Goal: Task Accomplishment & Management: Manage account settings

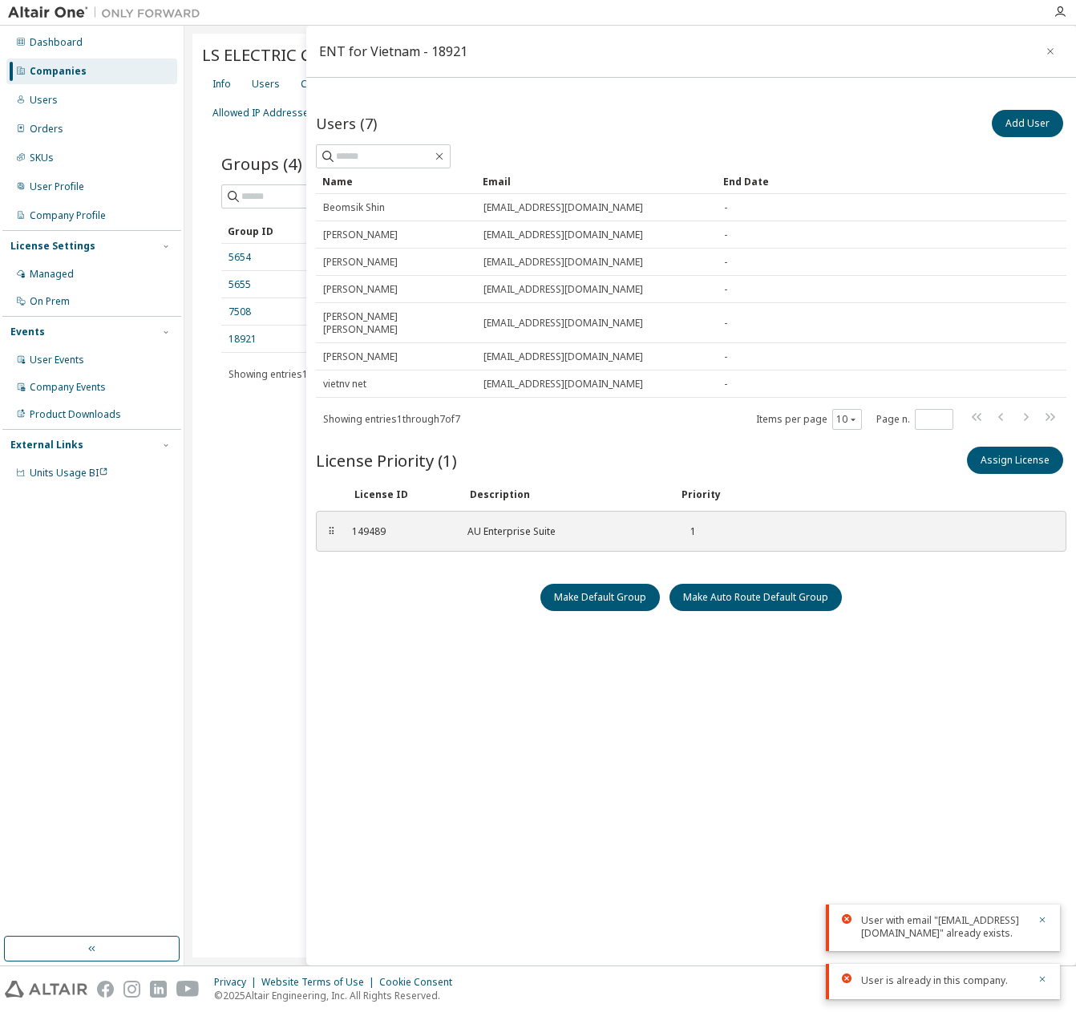
click at [642, 615] on div "Users (7) Add User Clear Load Save Save As Field Operator Value Select filter S…" at bounding box center [691, 512] width 751 height 810
drag, startPoint x: 124, startPoint y: 374, endPoint x: 3, endPoint y: 376, distance: 120.3
click at [124, 375] on div "Company Events" at bounding box center [91, 388] width 171 height 26
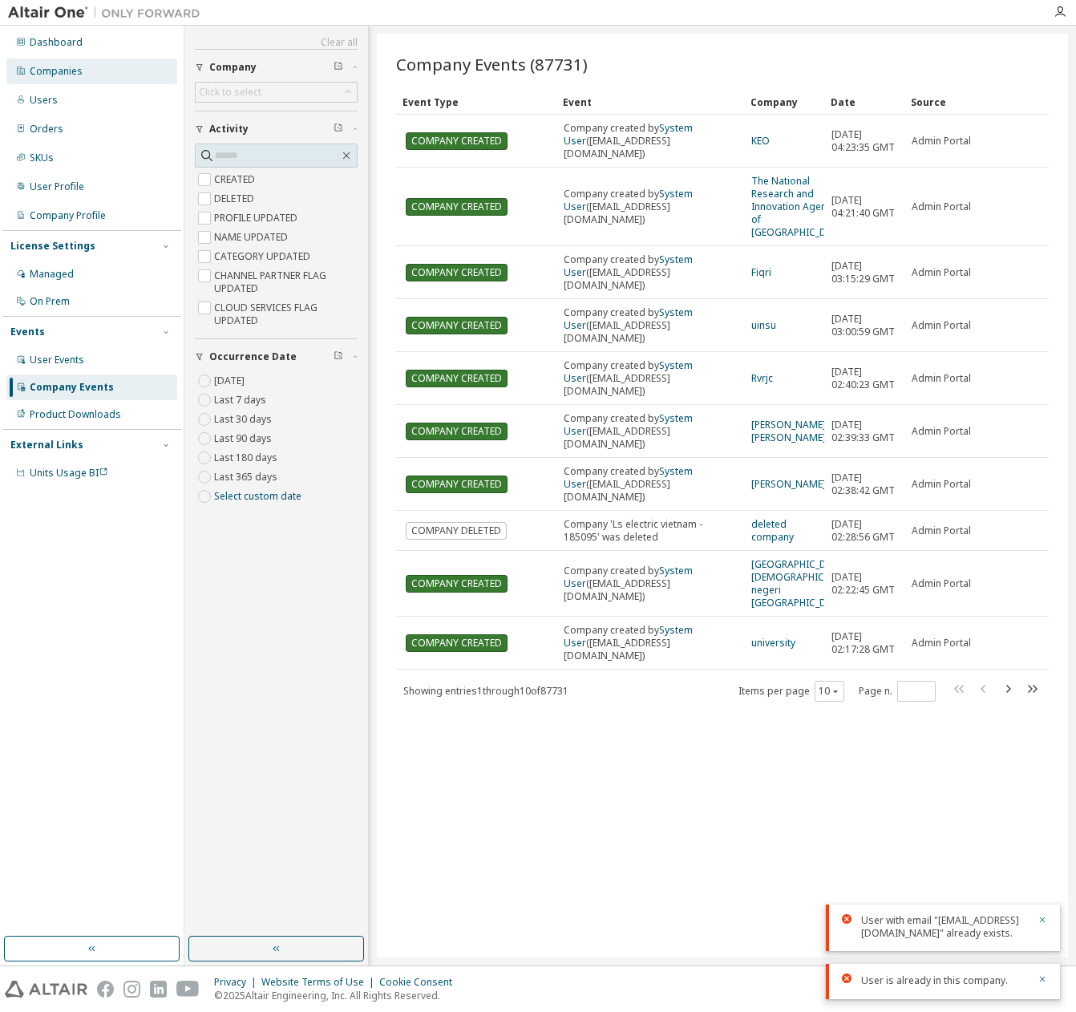
click at [106, 71] on div "Companies" at bounding box center [91, 72] width 171 height 26
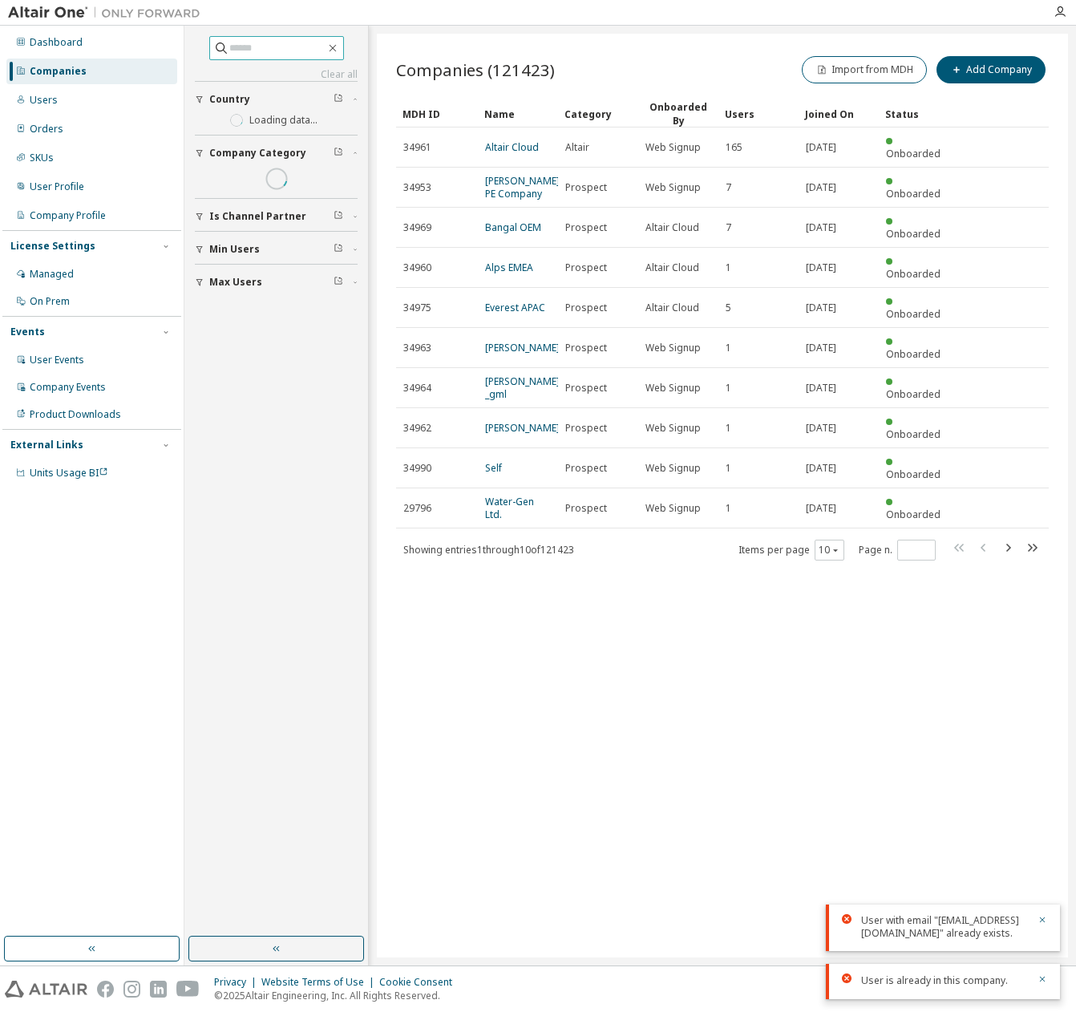
click at [261, 55] on input "text" at bounding box center [277, 48] width 96 height 16
paste input "****"
type input "****"
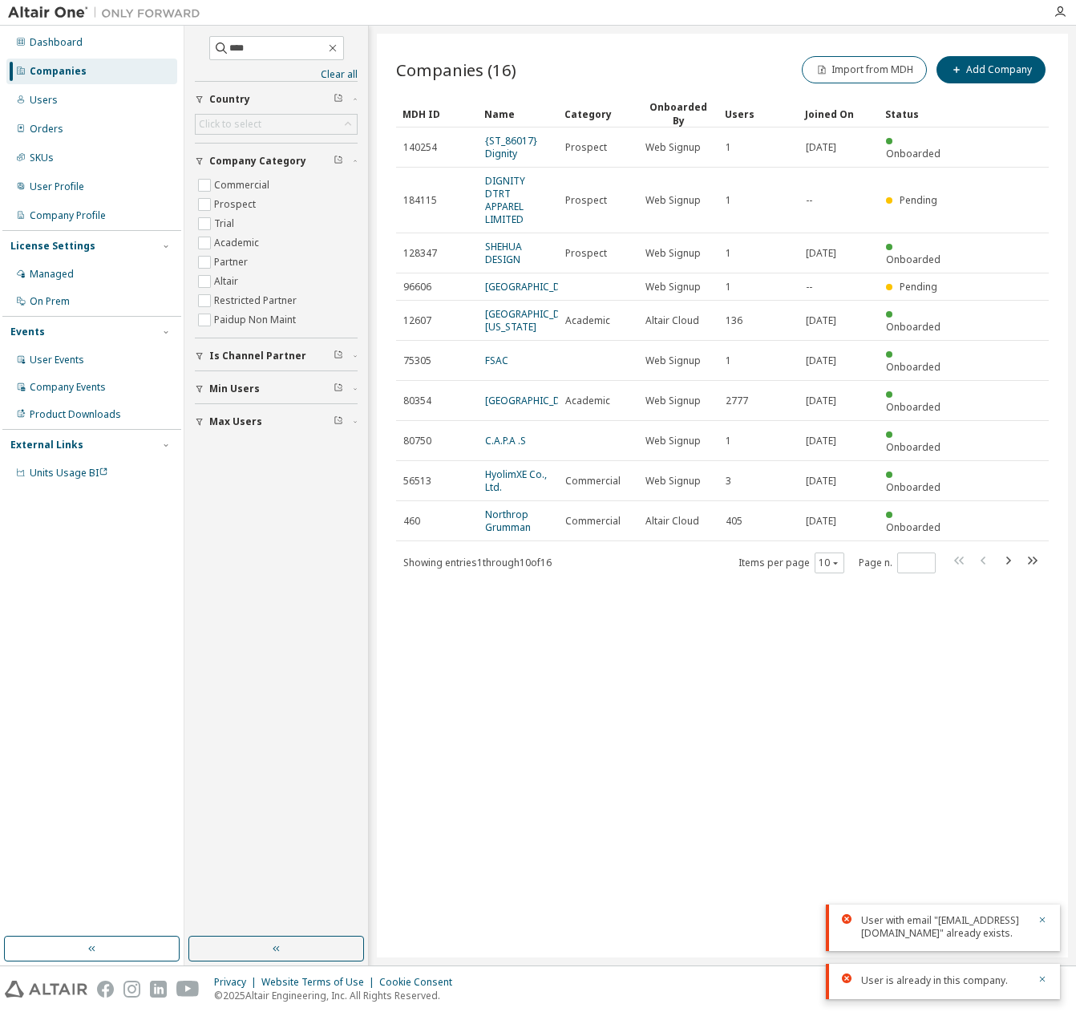
drag, startPoint x: 577, startPoint y: 565, endPoint x: 516, endPoint y: 569, distance: 61.9
click at [577, 563] on div "Companies (16) Import from MDH Add Company Clear Load Save Save As Field Operat…" at bounding box center [722, 496] width 691 height 924
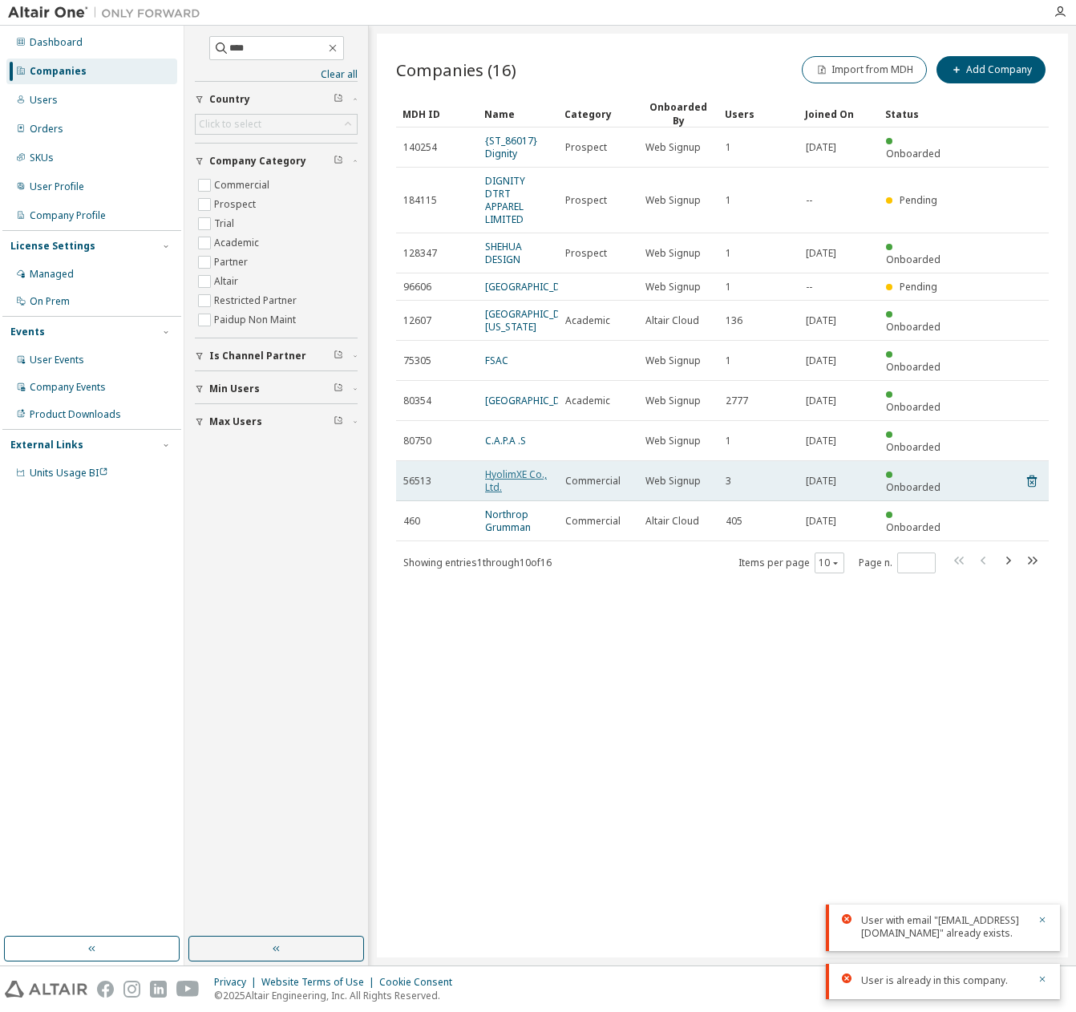
click at [492, 469] on link "HyolimXE Co., Ltd." at bounding box center [516, 481] width 62 height 26
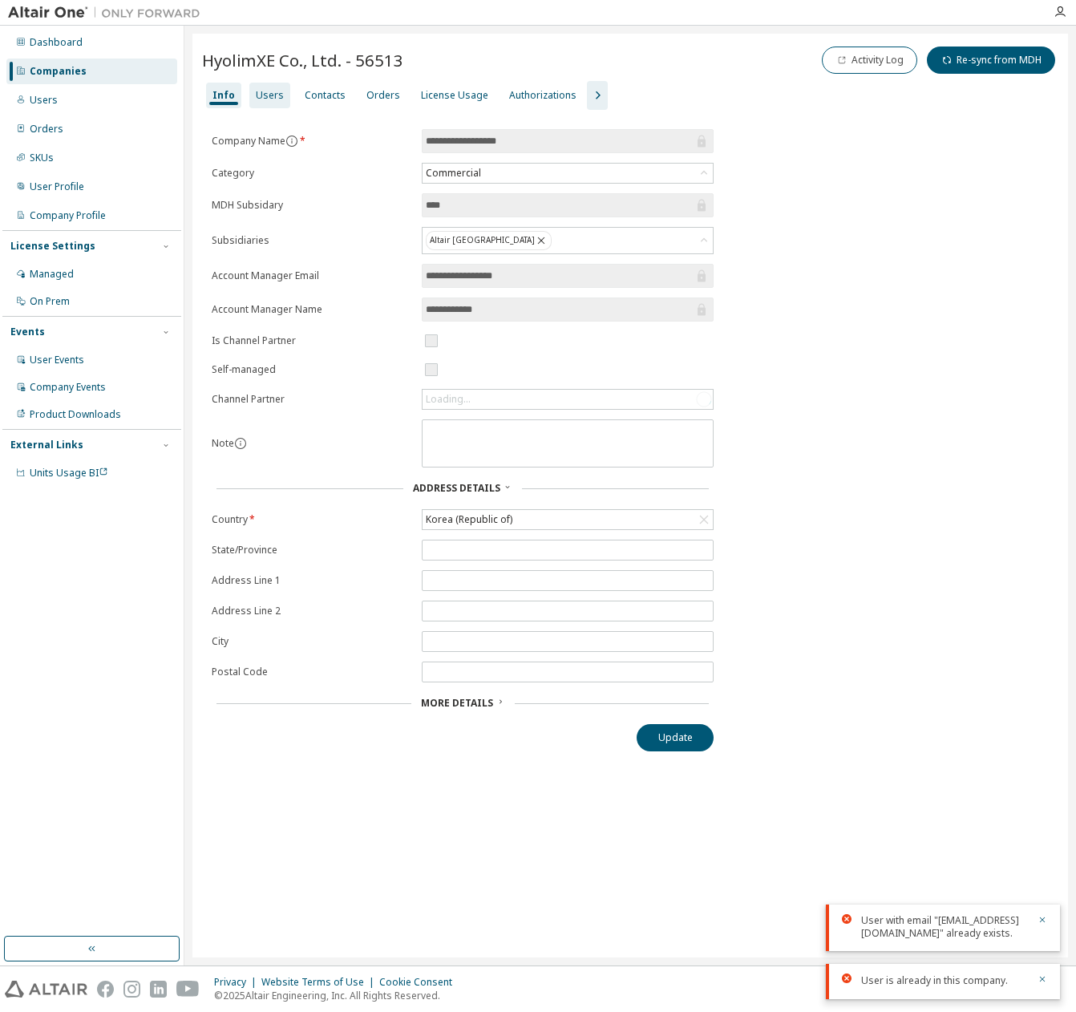
click at [272, 101] on div "Users" at bounding box center [270, 95] width 28 height 13
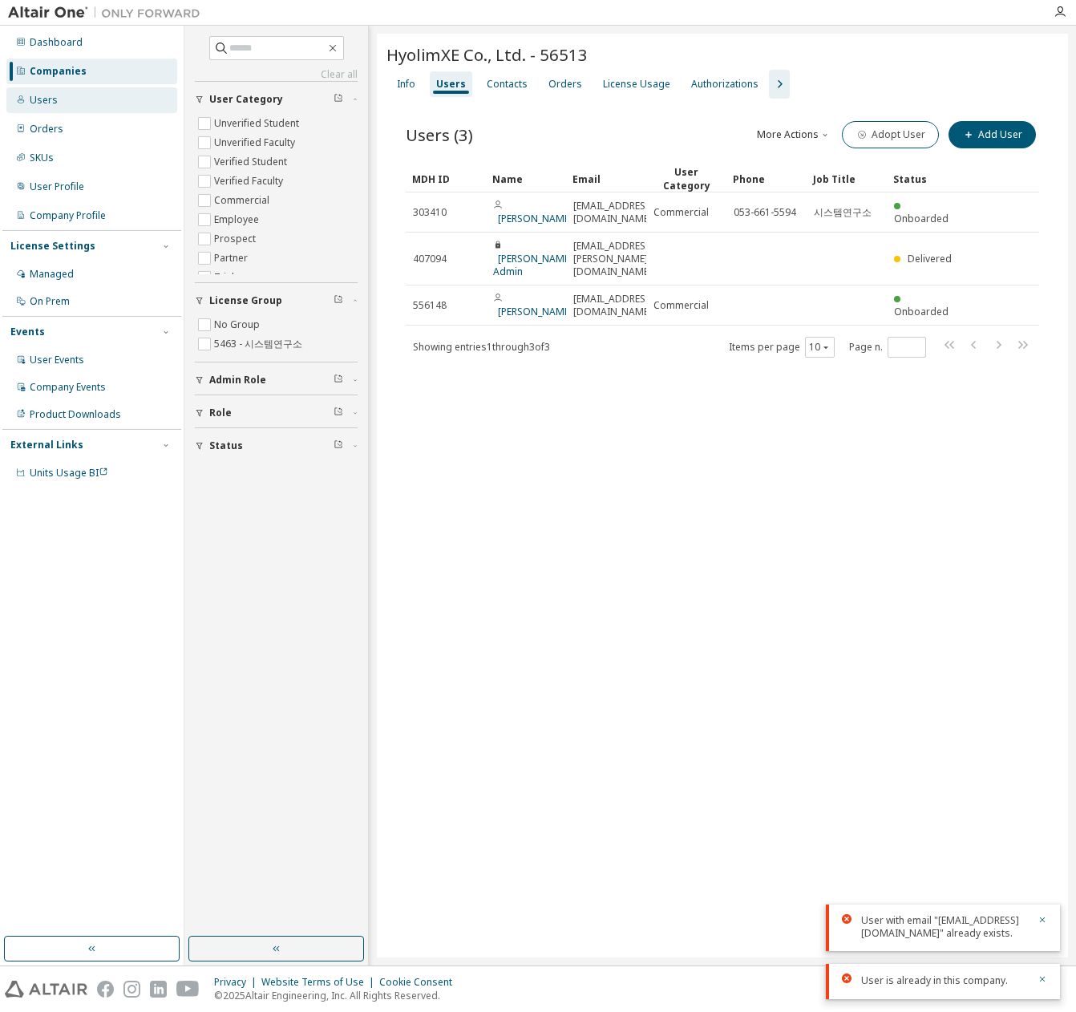
click at [111, 90] on div "Users" at bounding box center [91, 100] width 171 height 26
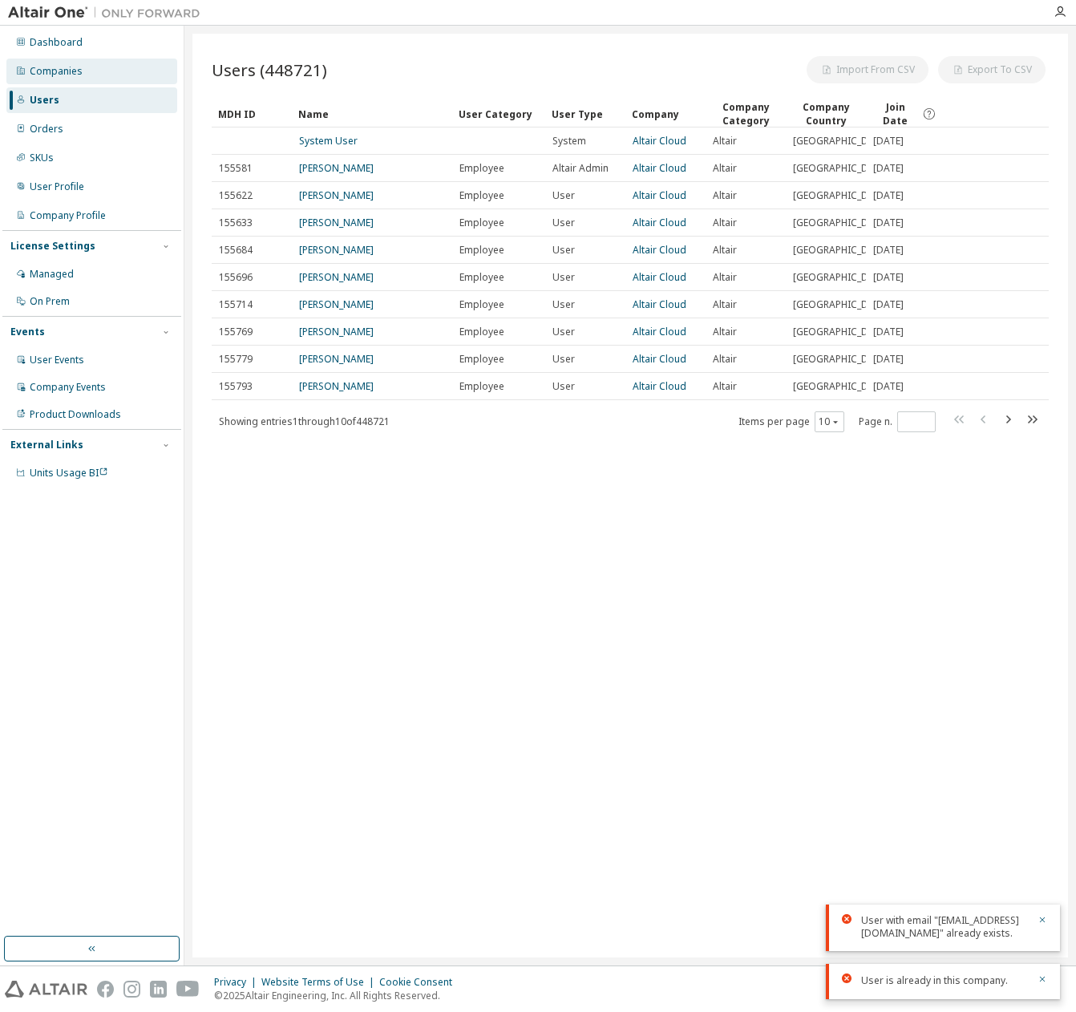
click at [112, 79] on div "Companies" at bounding box center [91, 72] width 171 height 26
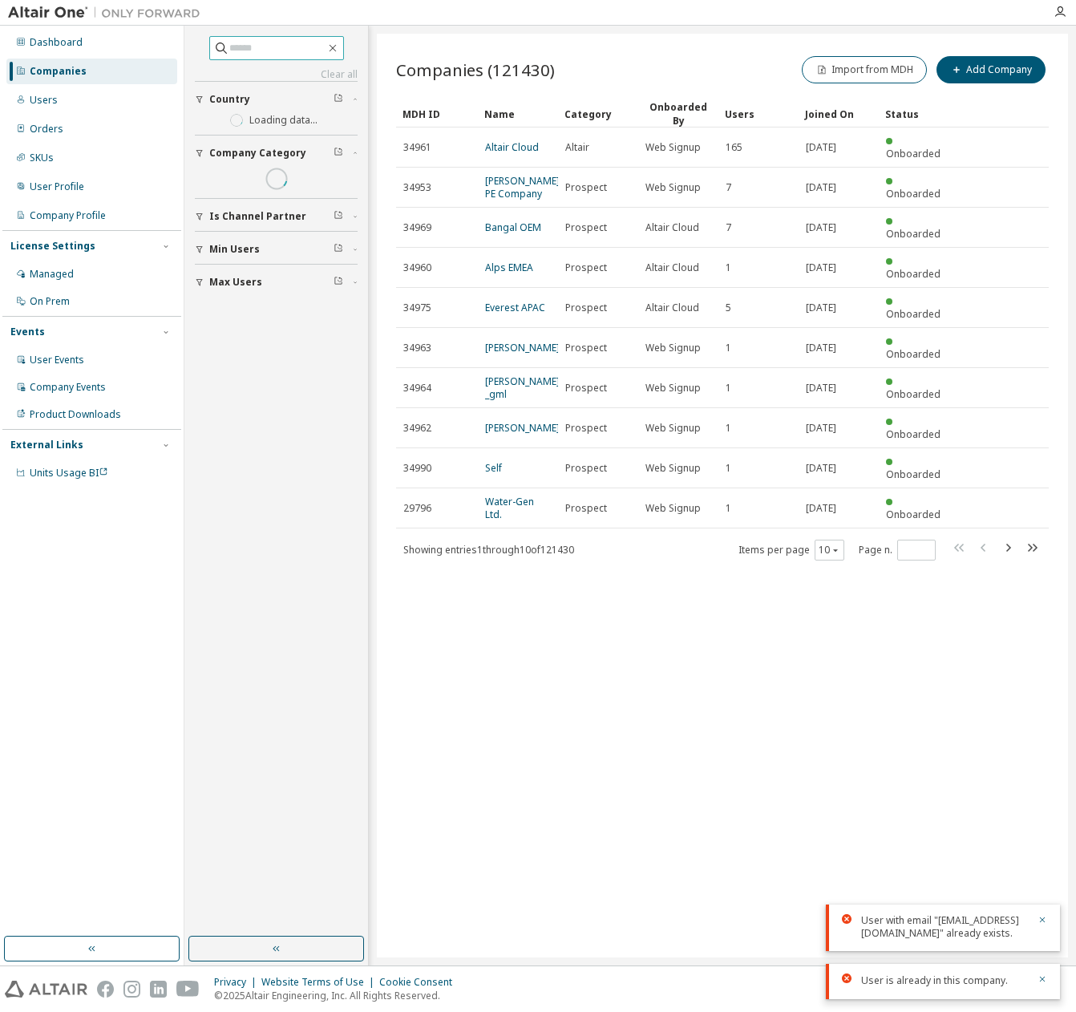
click at [241, 40] on input "text" at bounding box center [277, 48] width 96 height 16
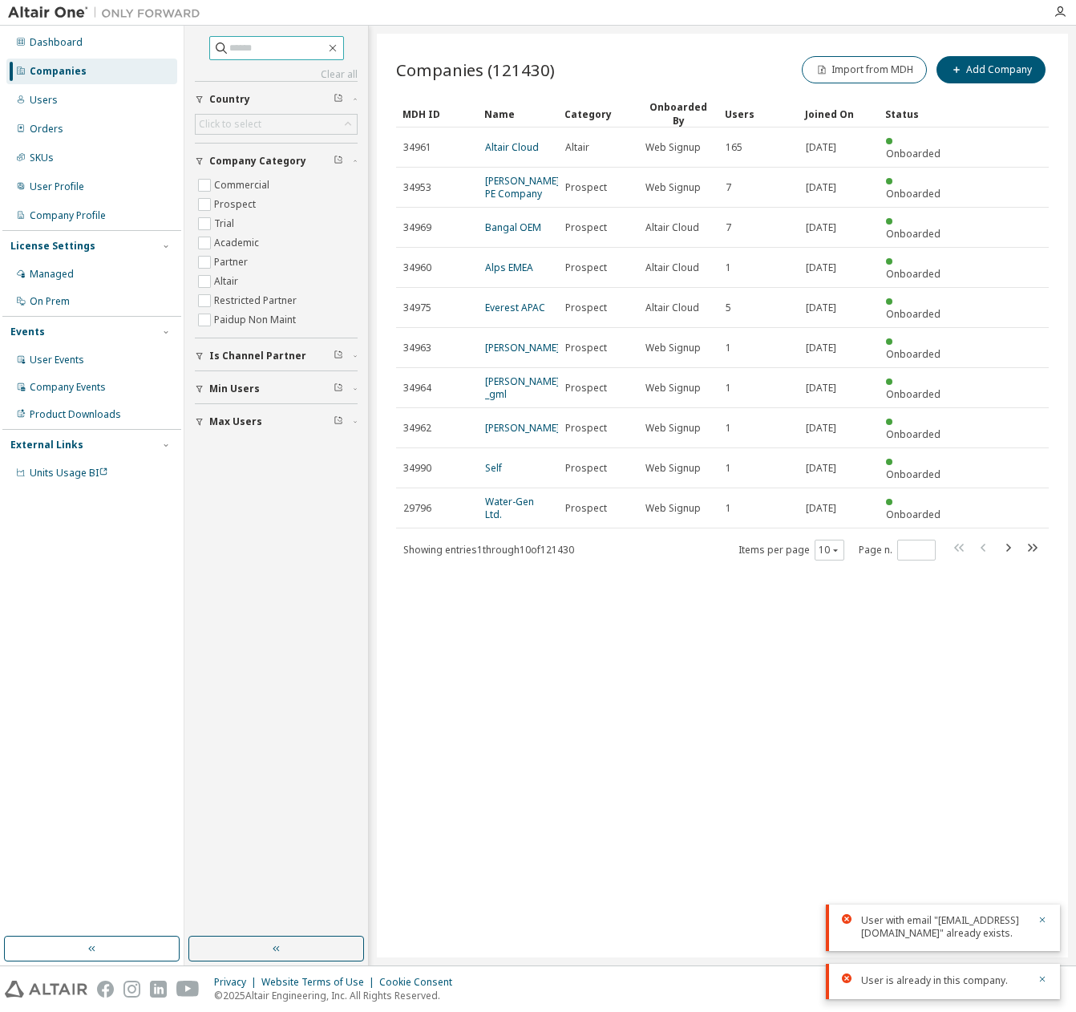
paste input "****"
type input "****"
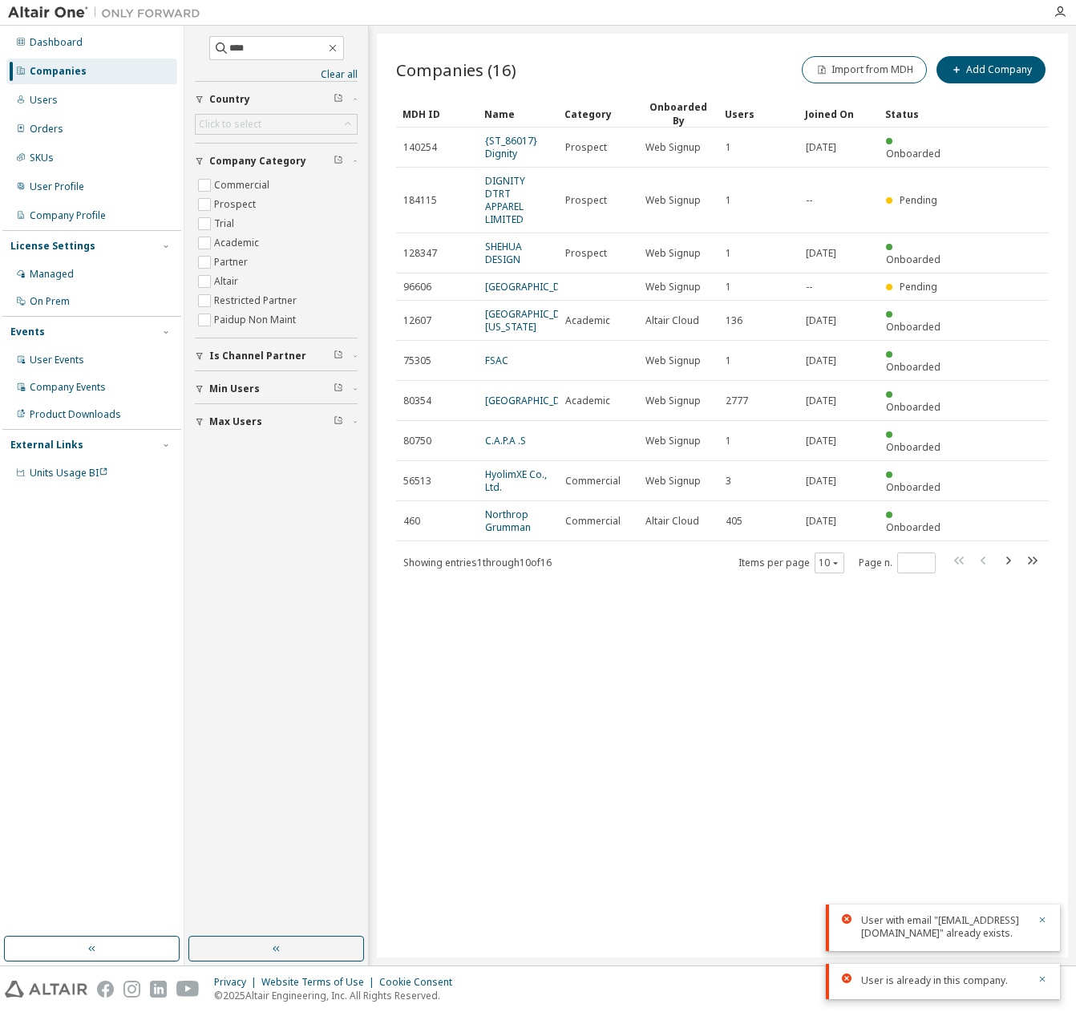
click at [751, 598] on div "Companies (16) Import from MDH Add Company Clear Load Save Save As Field Operat…" at bounding box center [722, 496] width 691 height 924
click at [1009, 557] on icon "button" at bounding box center [1009, 561] width 5 height 8
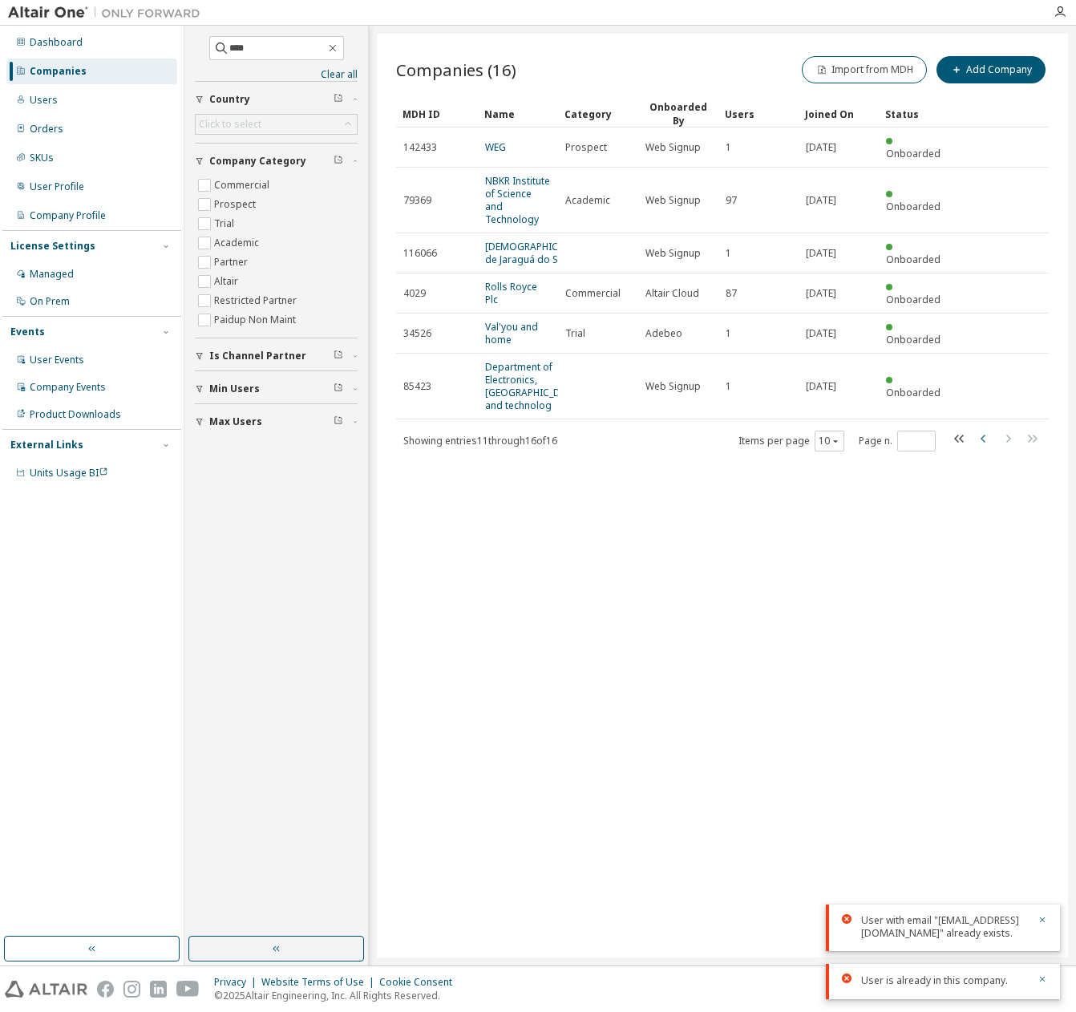
click at [982, 443] on icon "button" at bounding box center [983, 439] width 5 height 8
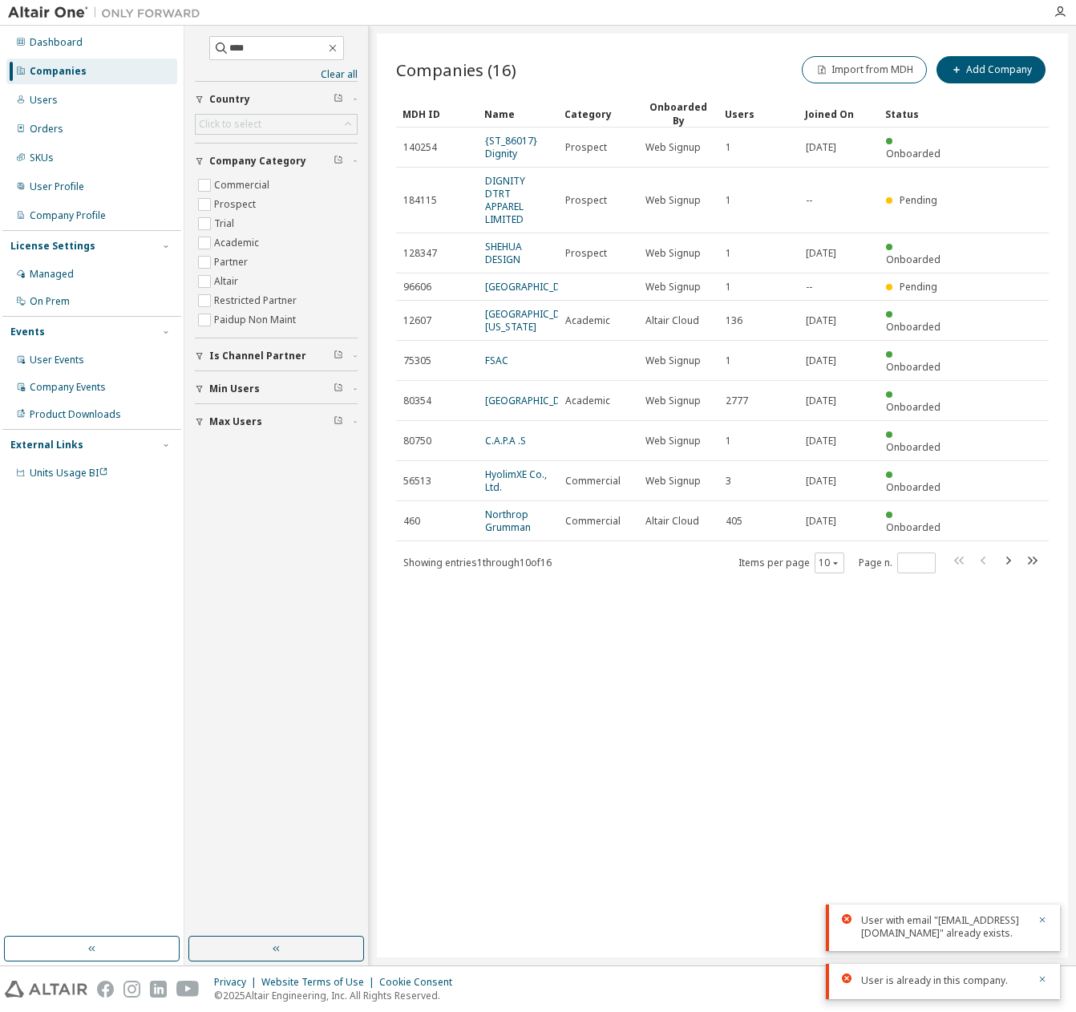
type input "*"
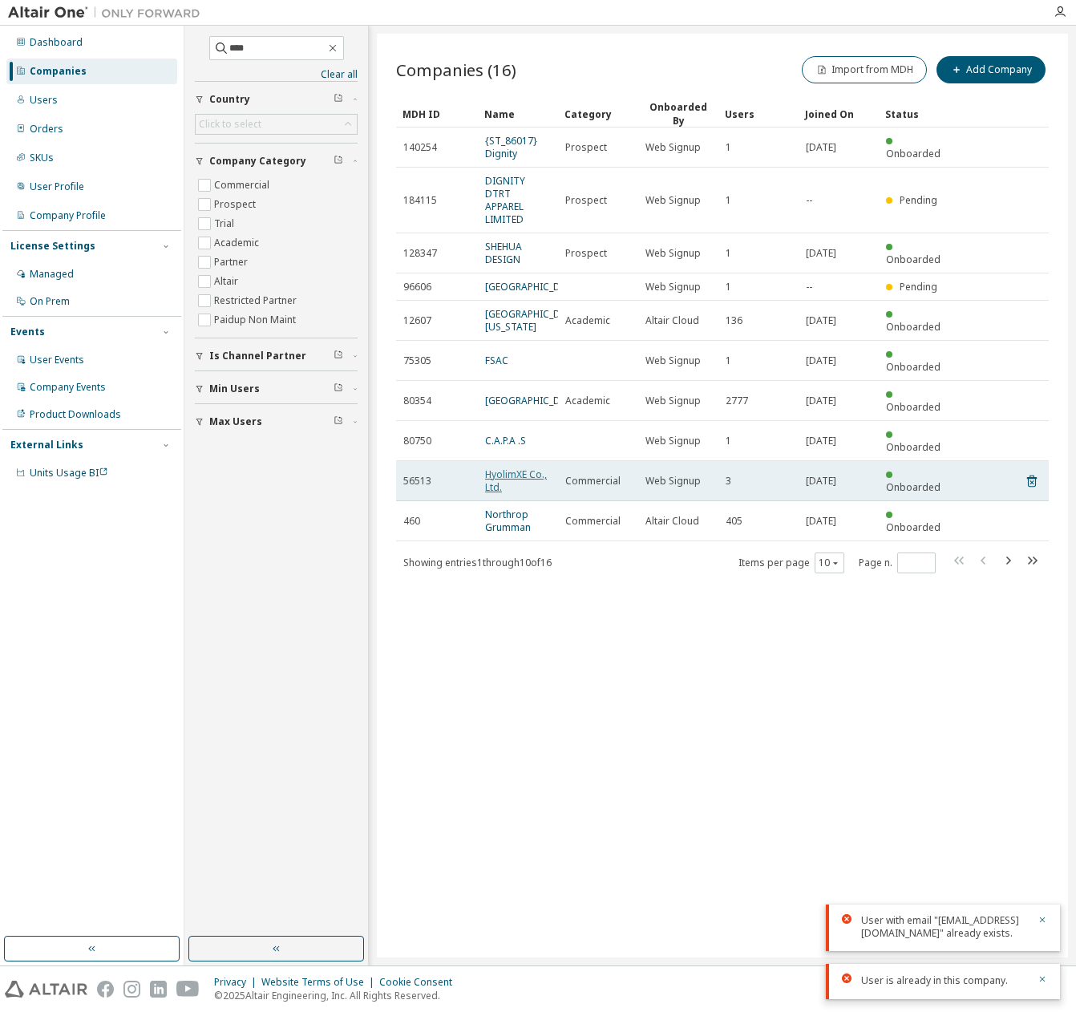
click at [533, 468] on link "HyolimXE Co., Ltd." at bounding box center [516, 481] width 62 height 26
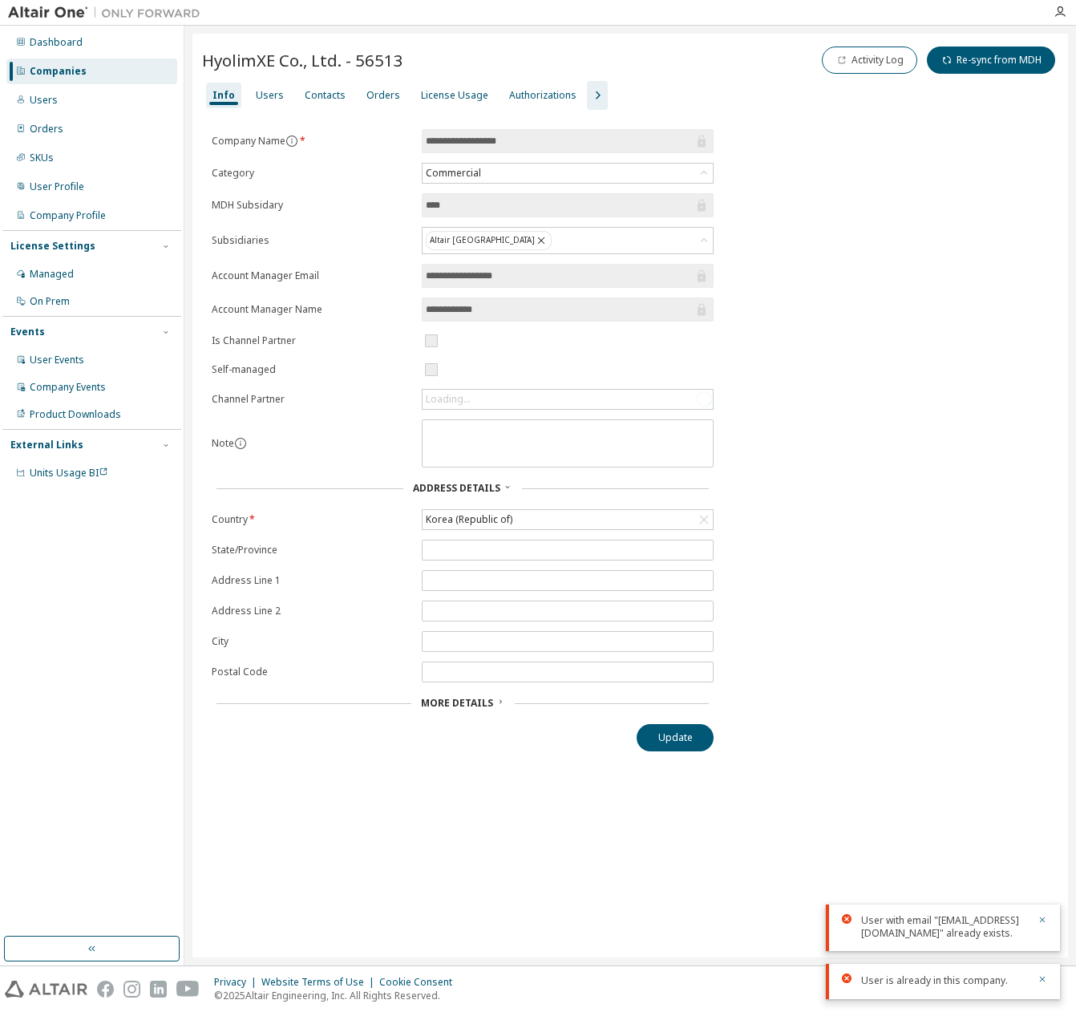
click at [593, 91] on icon "button" at bounding box center [597, 95] width 19 height 19
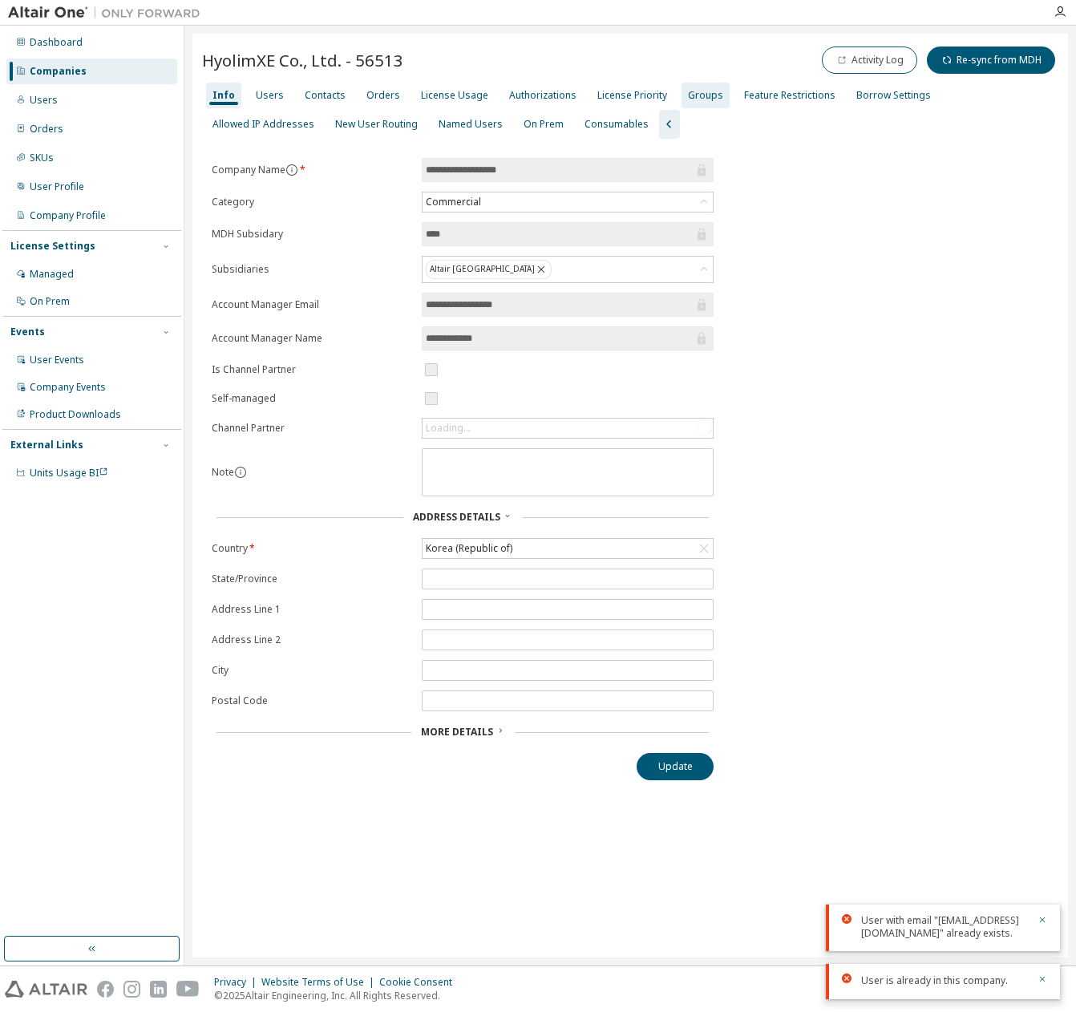
click at [688, 98] on div "Groups" at bounding box center [705, 95] width 35 height 13
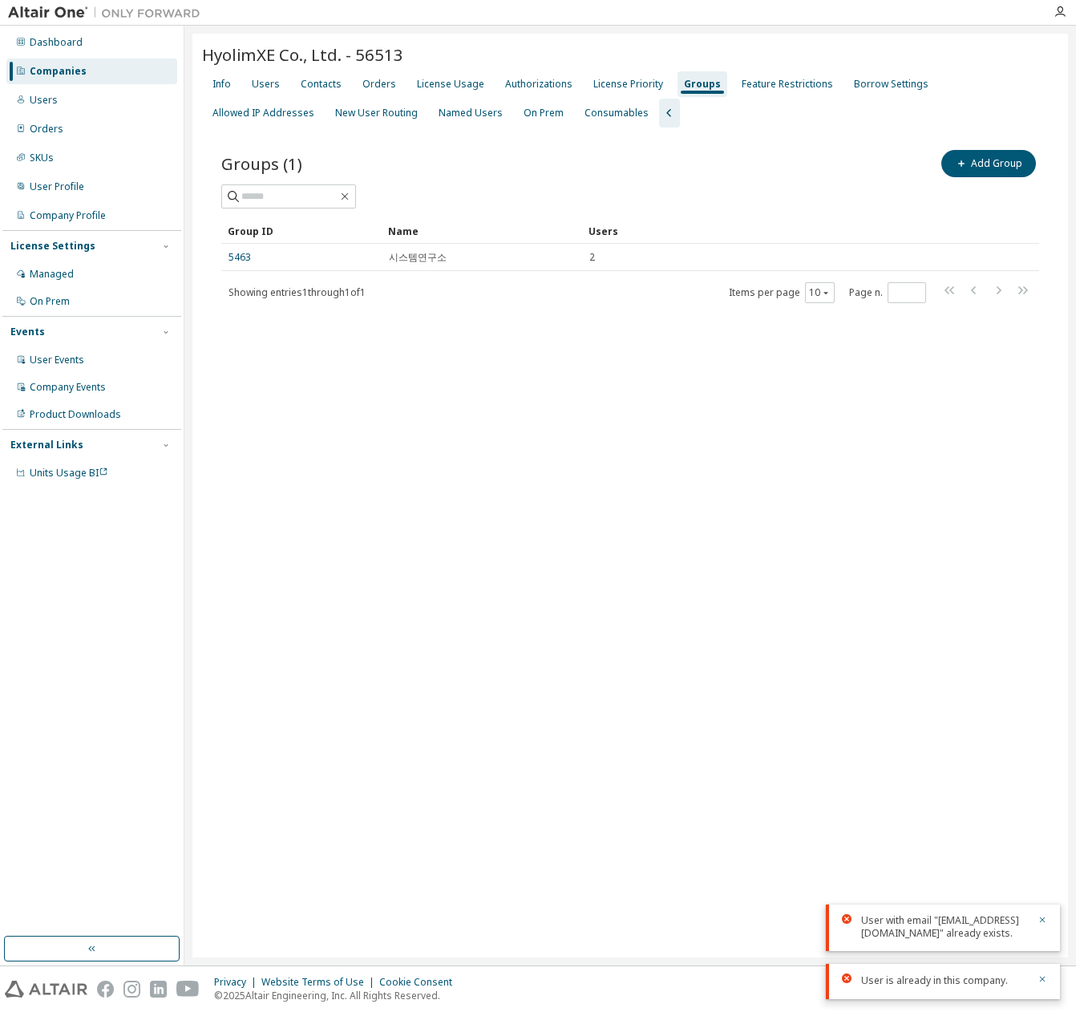
click at [482, 300] on div "Showing entries 1 through 1 of 1 Items per page 10 Page n. *" at bounding box center [630, 292] width 818 height 23
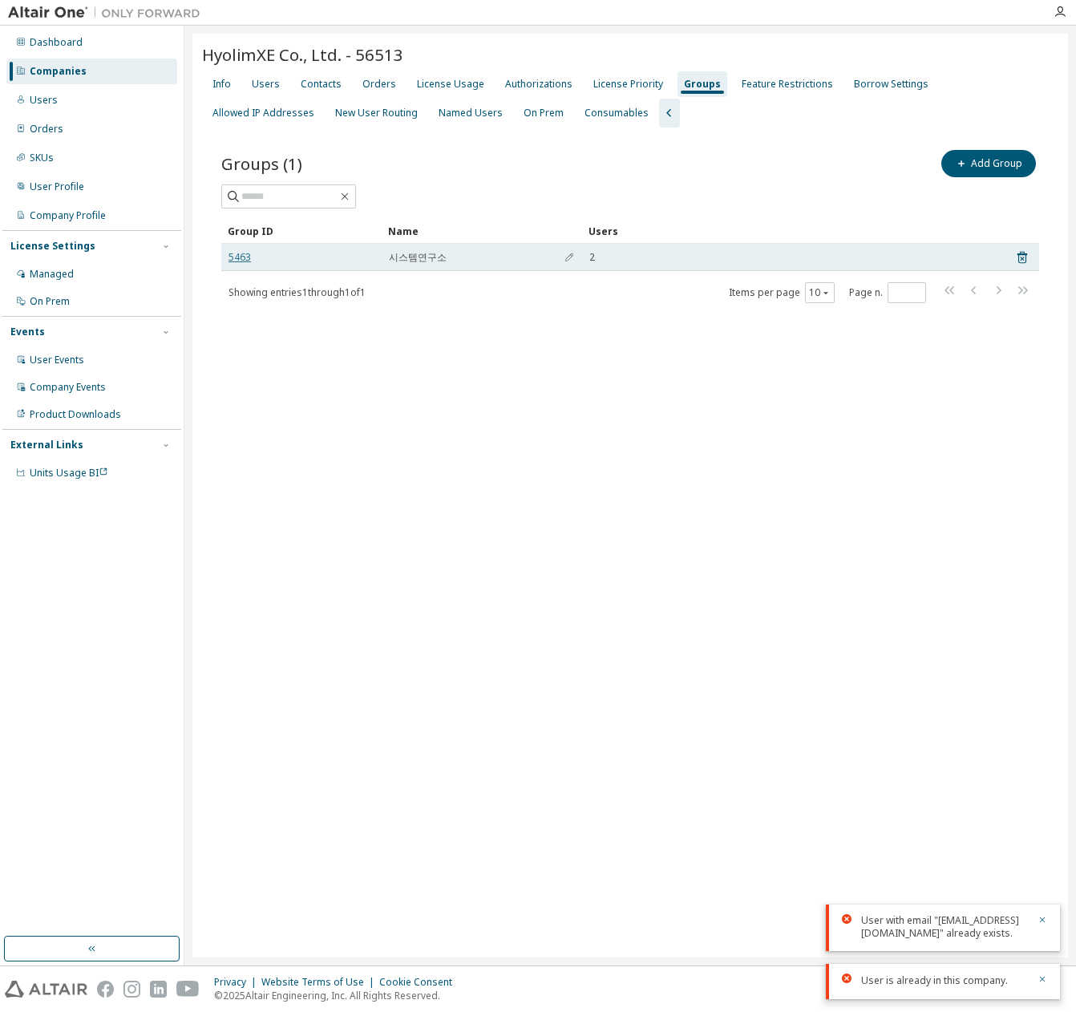
click at [231, 257] on link "5463" at bounding box center [240, 257] width 22 height 13
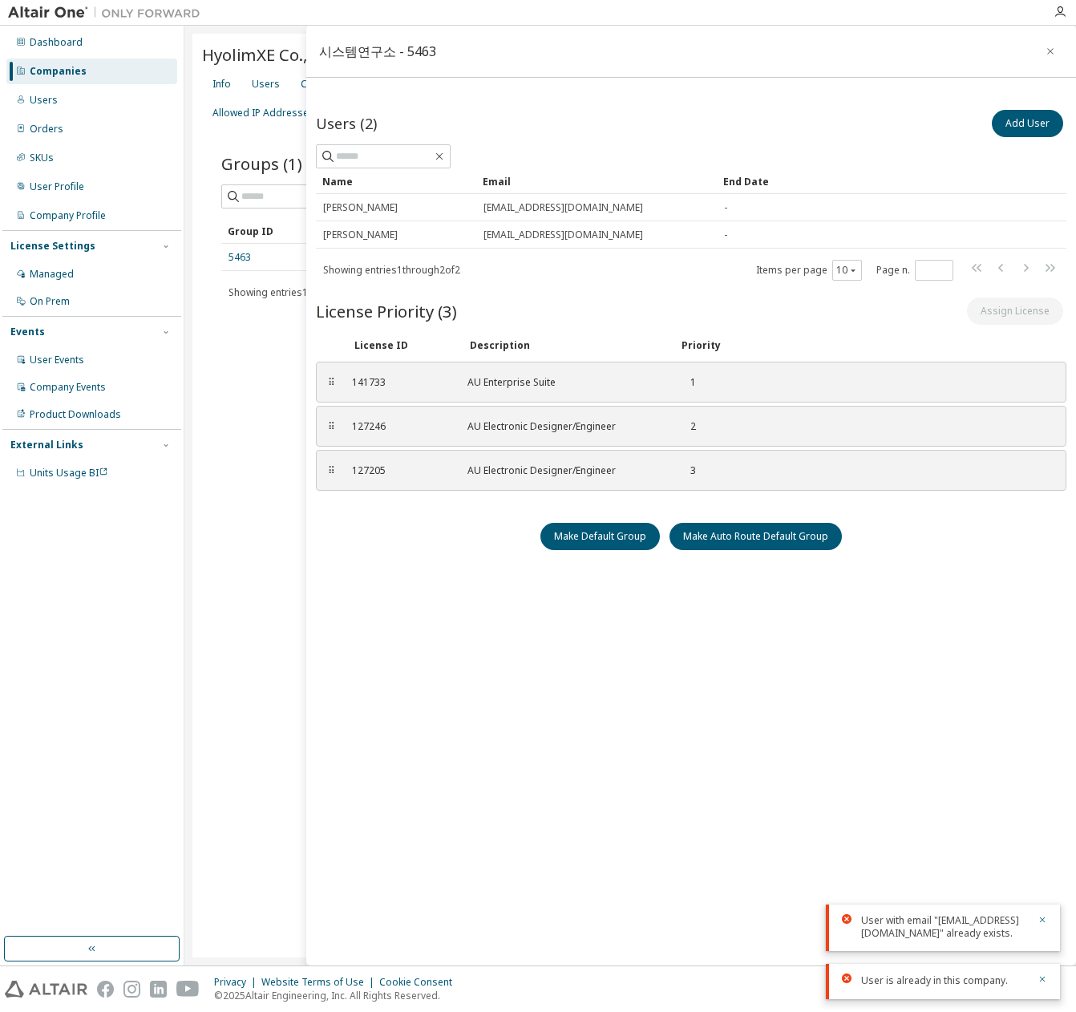
click at [446, 711] on div "Users (2) Add User Clear Load Save Save As Field Operator Value Select filter S…" at bounding box center [691, 512] width 751 height 810
click at [444, 707] on div "Users (2) Add User Clear Load Save Save As Field Operator Value Select filter S…" at bounding box center [691, 512] width 751 height 810
click at [445, 706] on div "Users (2) Add User Clear Load Save Save As Field Operator Value Select filter S…" at bounding box center [691, 512] width 751 height 810
click at [452, 547] on div "Users (2) Add User Clear Load Save Save As Field Operator Value Select filter S…" at bounding box center [691, 512] width 751 height 810
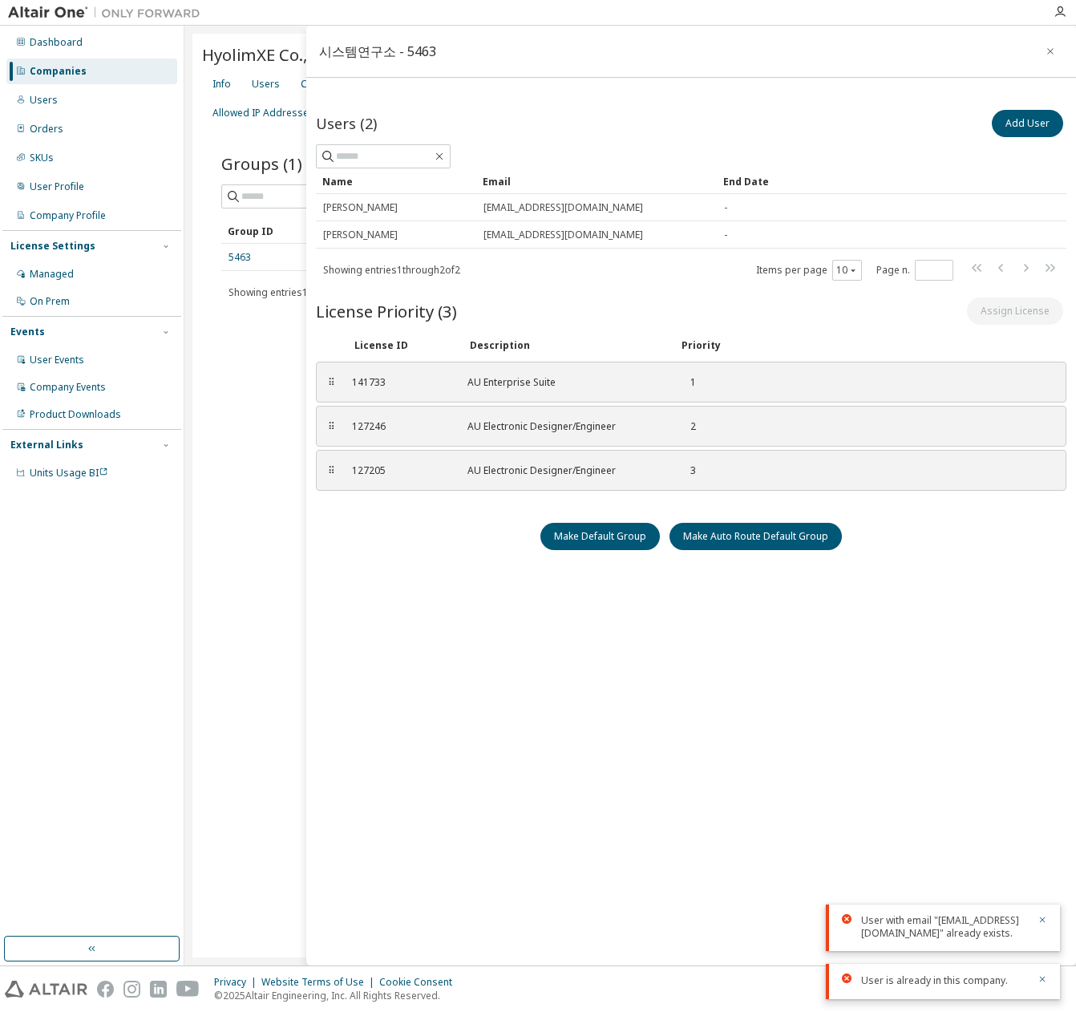
click at [472, 516] on div "Users (2) Add User Clear Load Save Save As Field Operator Value Select filter S…" at bounding box center [691, 512] width 751 height 810
click at [302, 372] on div "HyolimXE Co., Ltd. - 56513 Clear Load Save Save As Field Operator Value Select …" at bounding box center [630, 496] width 876 height 924
click at [1059, 47] on button "button" at bounding box center [1051, 51] width 26 height 26
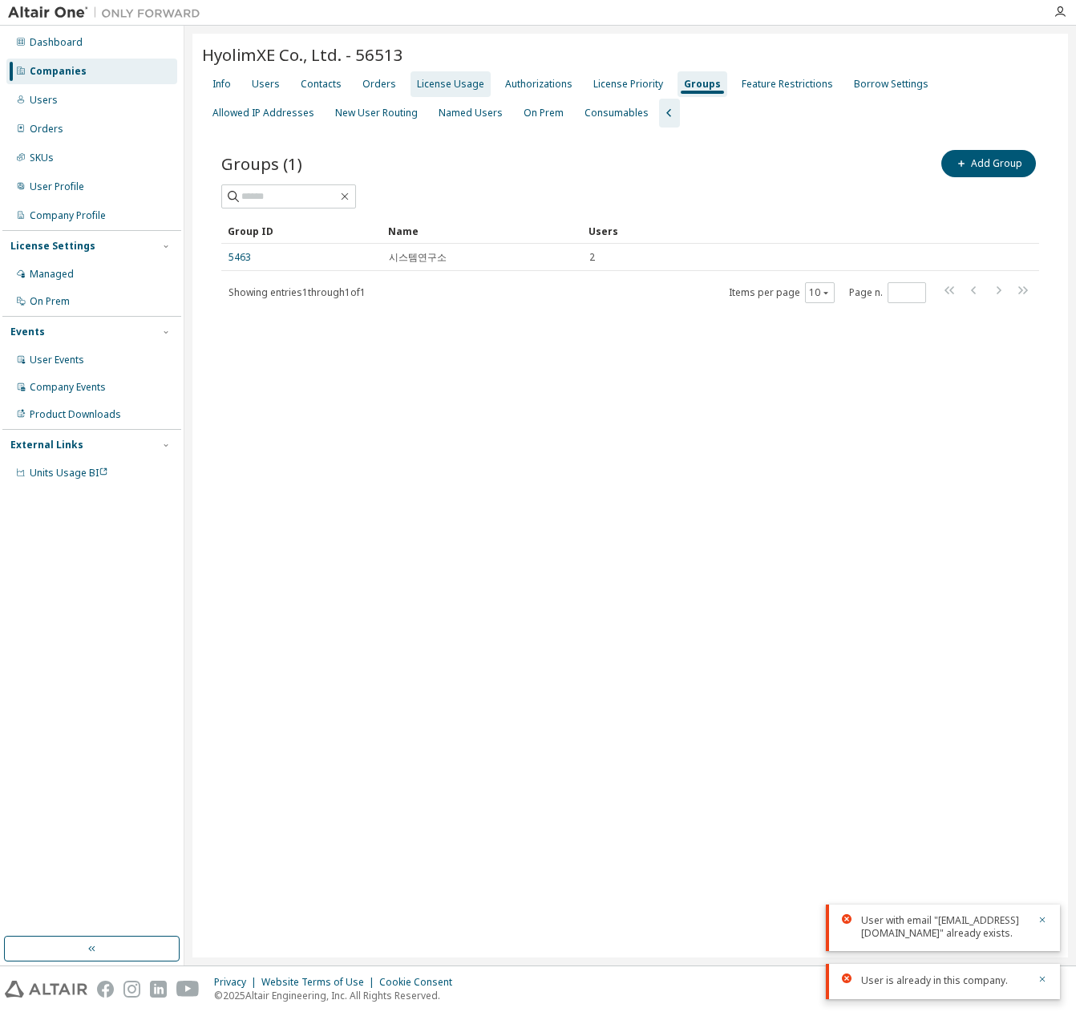
click at [411, 85] on div "License Usage" at bounding box center [451, 84] width 80 height 26
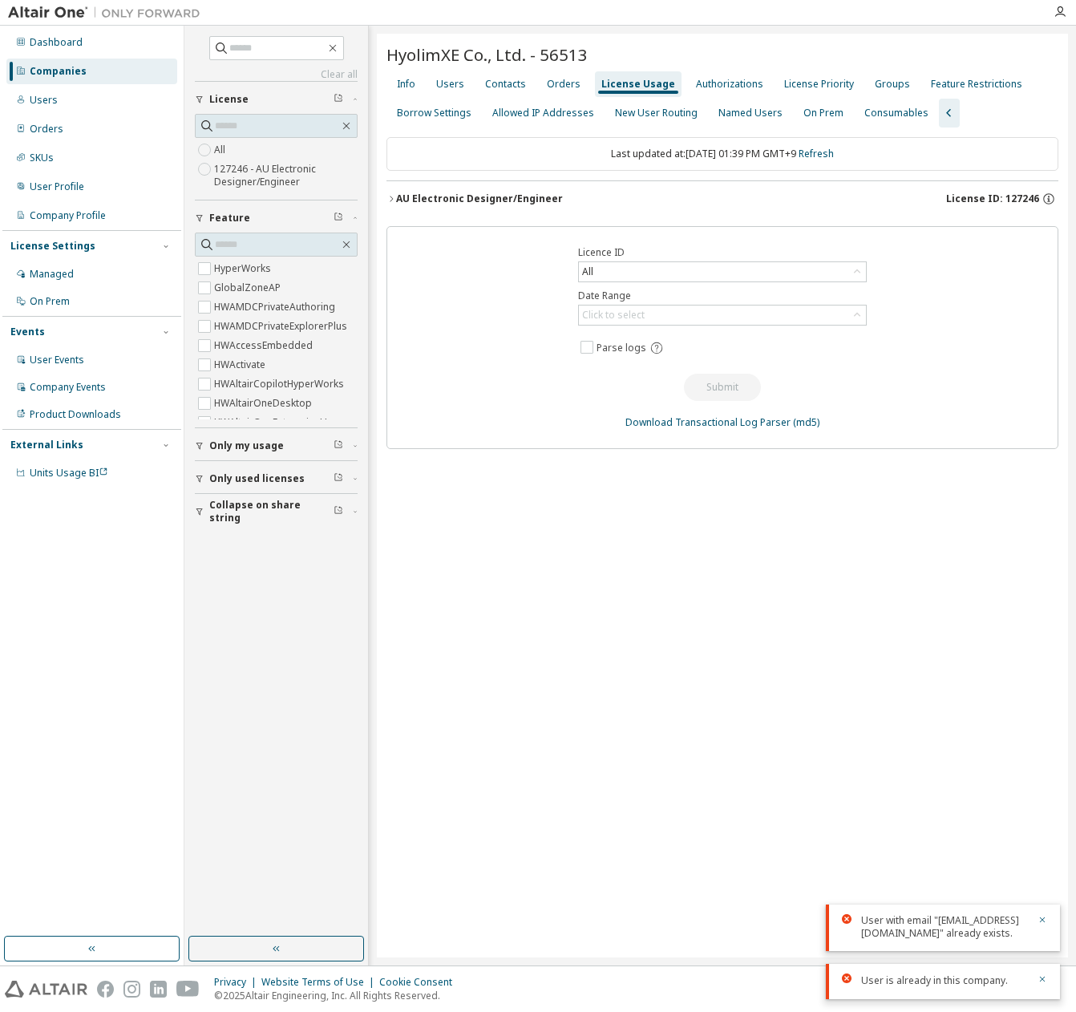
click at [477, 203] on div "AU Electronic Designer/Engineer" at bounding box center [479, 198] width 167 height 13
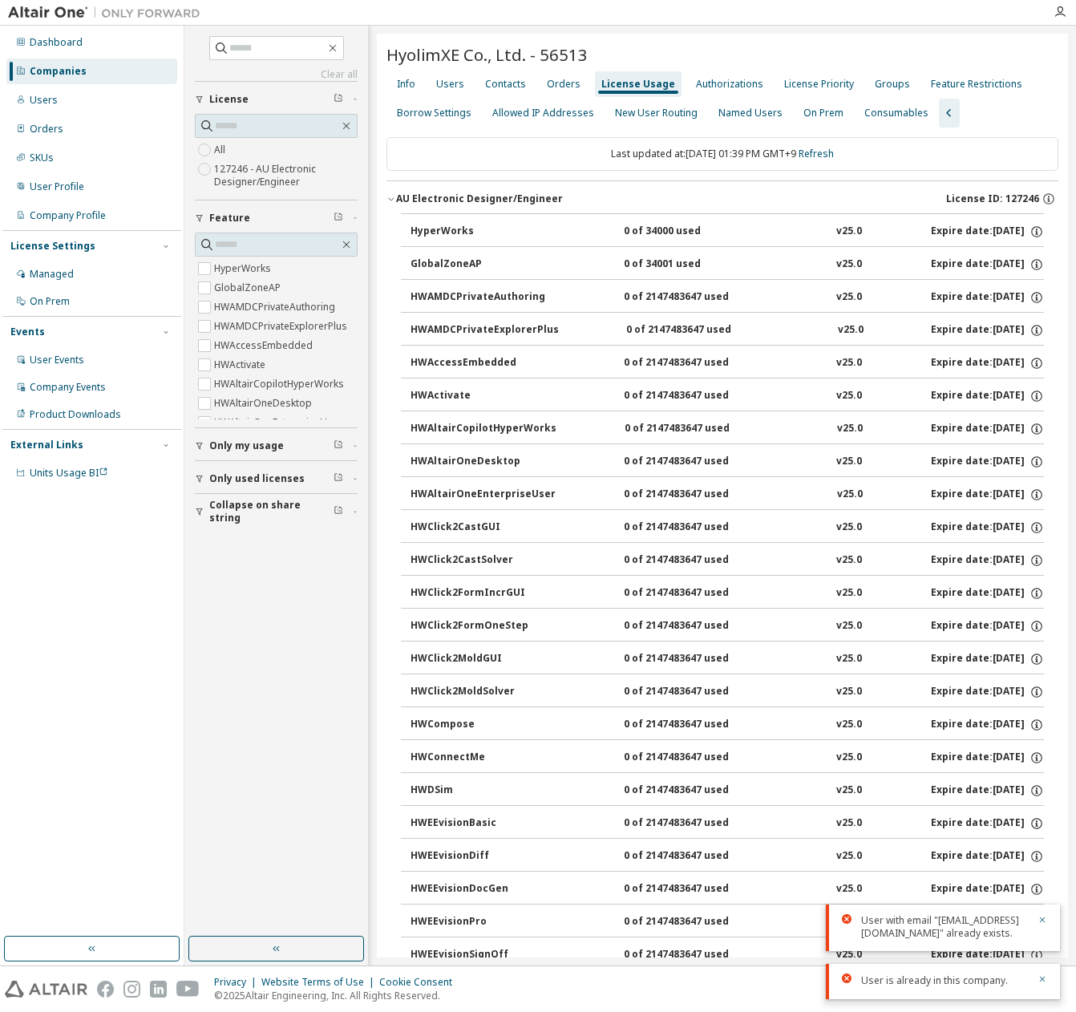
click at [641, 82] on div "License Usage" at bounding box center [639, 84] width 74 height 13
click at [766, 236] on div "HyperWorks 0 of 34000 used v25.0 Expire date: [DATE]" at bounding box center [728, 232] width 634 height 14
click at [555, 196] on div "AU Electronic Designer/Engineer License ID: 127246" at bounding box center [727, 199] width 662 height 14
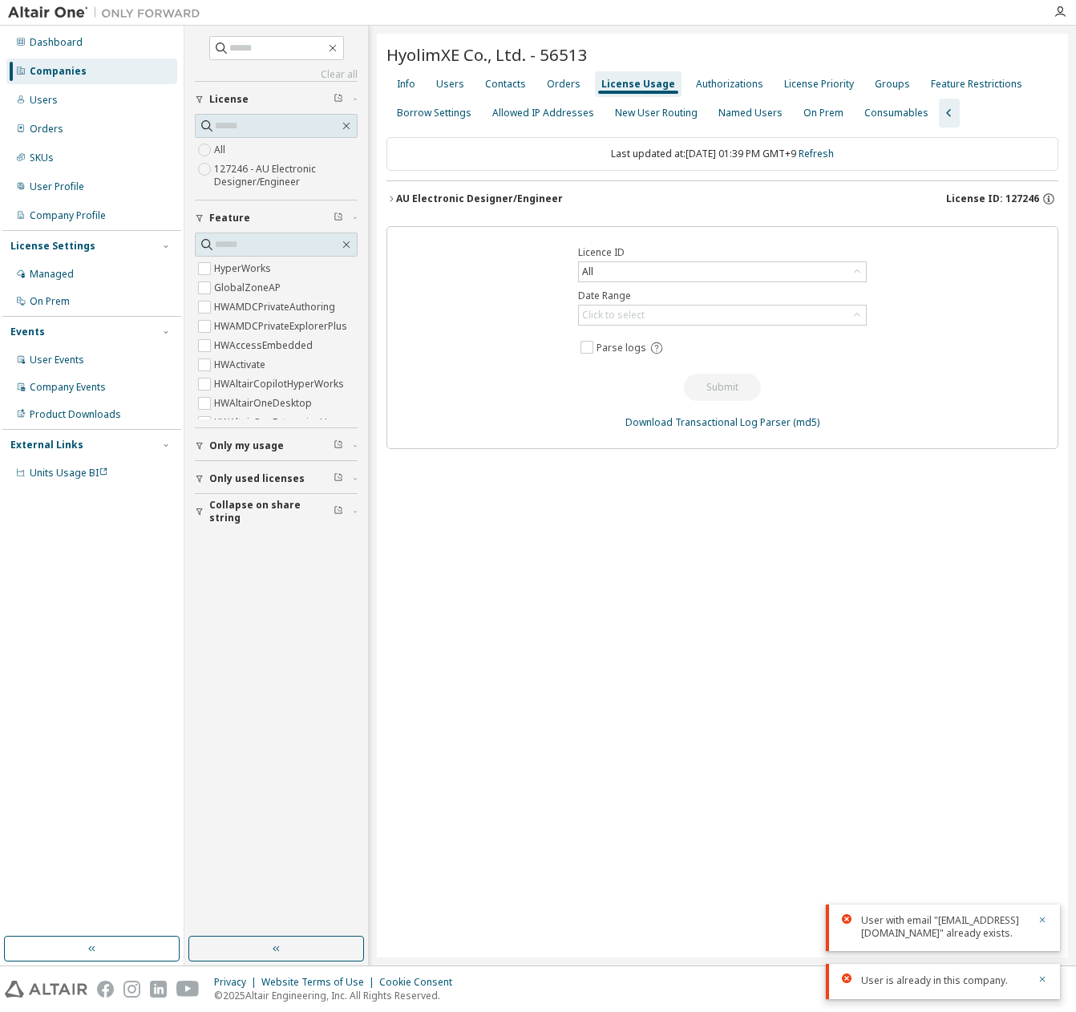
click at [525, 241] on div "Licence ID All Date Range Click to select Parse logs Submit Download Transactio…" at bounding box center [723, 337] width 672 height 223
click at [492, 313] on div "Licence ID All Date Range Click to select Parse logs Submit Download Transactio…" at bounding box center [723, 337] width 672 height 223
